Goal: Obtain resource: Download file/media

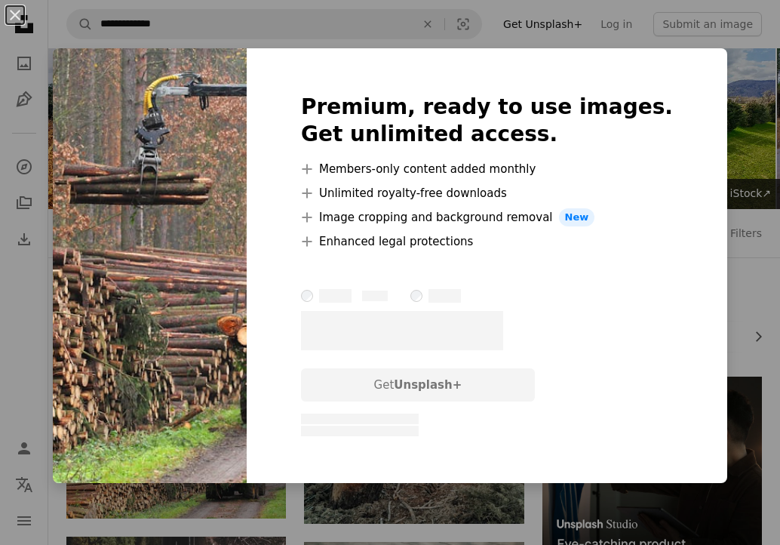
scroll to position [248, 0]
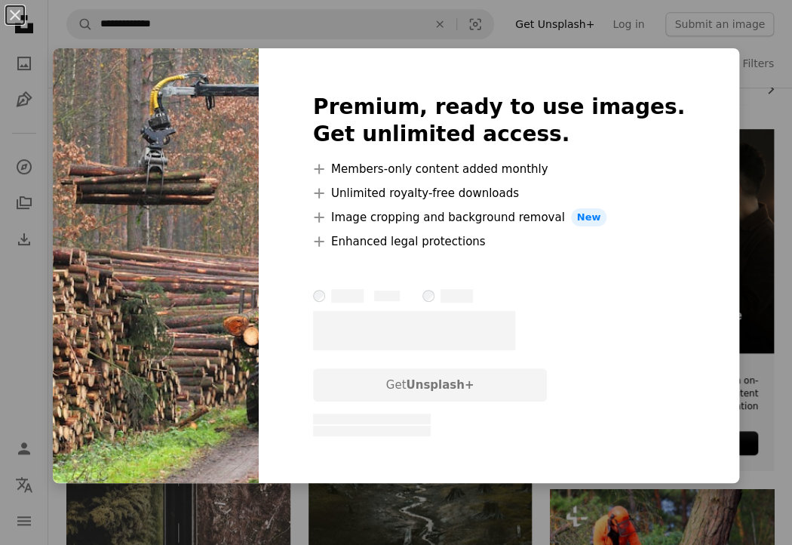
click at [209, 252] on img at bounding box center [156, 265] width 206 height 435
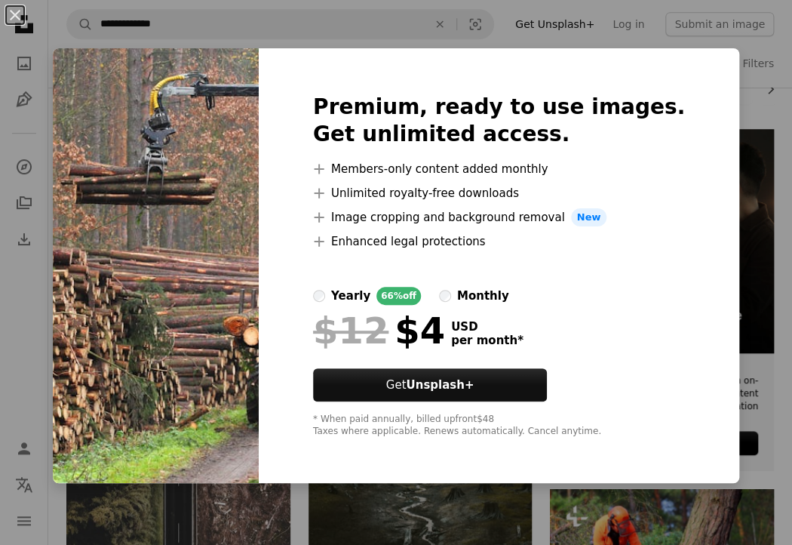
click at [20, 318] on div "An X shape Premium, ready to use images. Get unlimited access. A plus sign Memb…" at bounding box center [396, 272] width 792 height 545
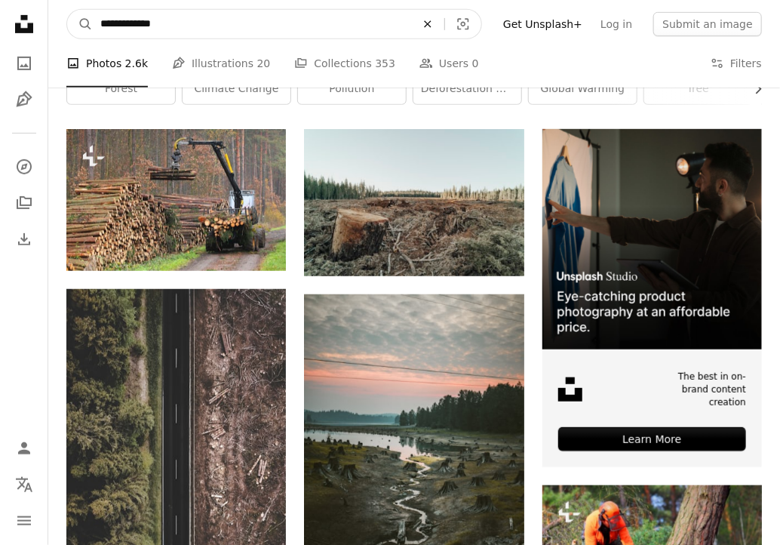
click at [441, 28] on icon "An X shape" at bounding box center [427, 24] width 33 height 12
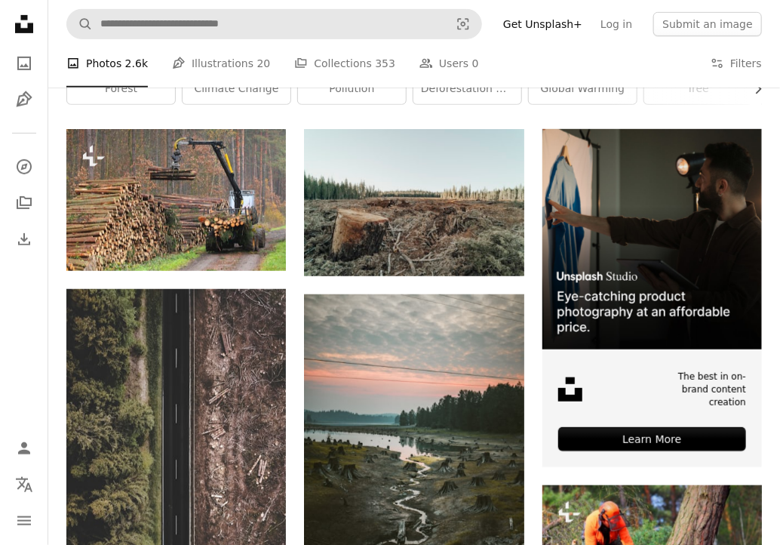
click at [531, 120] on div "Deforestation Chevron right forest climate change pollution deforestation amazo…" at bounding box center [414, 69] width 732 height 119
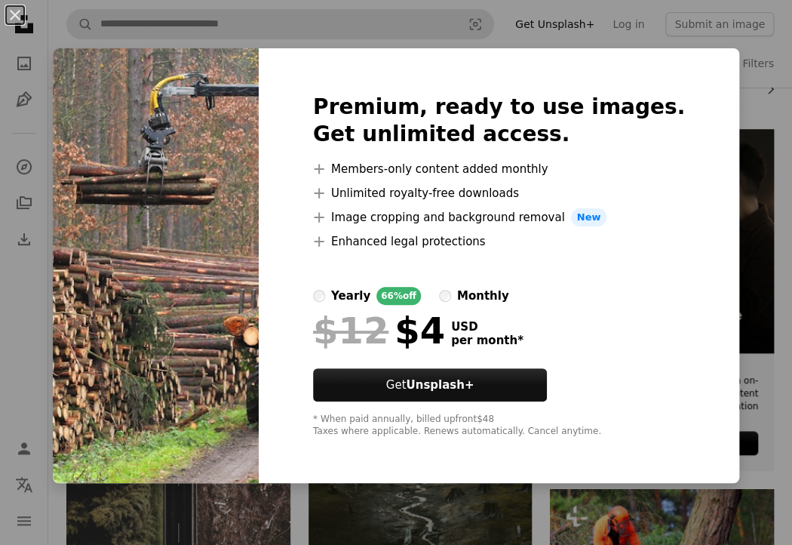
click at [173, 269] on img at bounding box center [156, 265] width 206 height 435
click at [733, 263] on div "An X shape Premium, ready to use images. Get unlimited access. A plus sign Memb…" at bounding box center [396, 272] width 792 height 545
